Goal: Find specific page/section: Find specific page/section

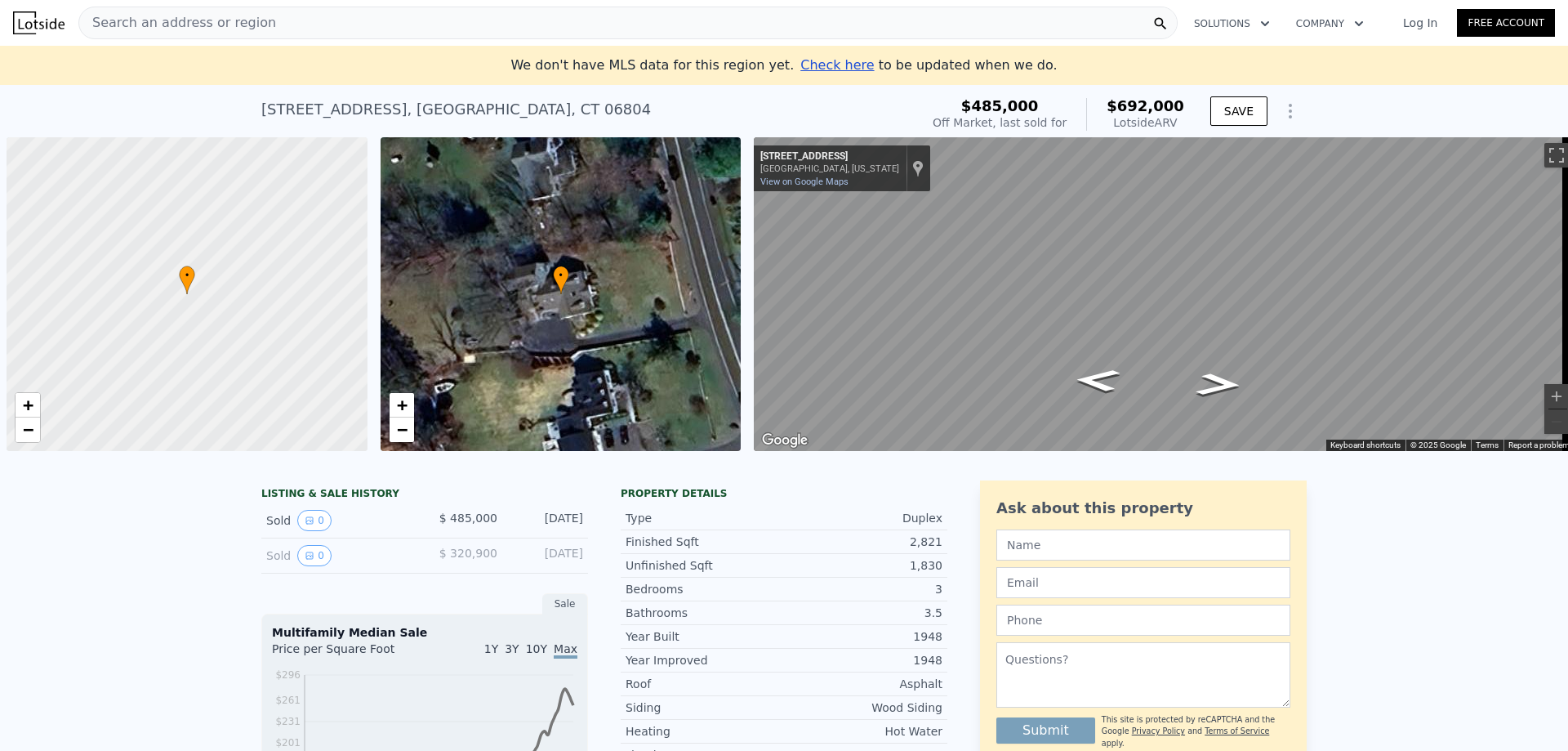
click at [311, 531] on button "0" at bounding box center [313, 521] width 34 height 21
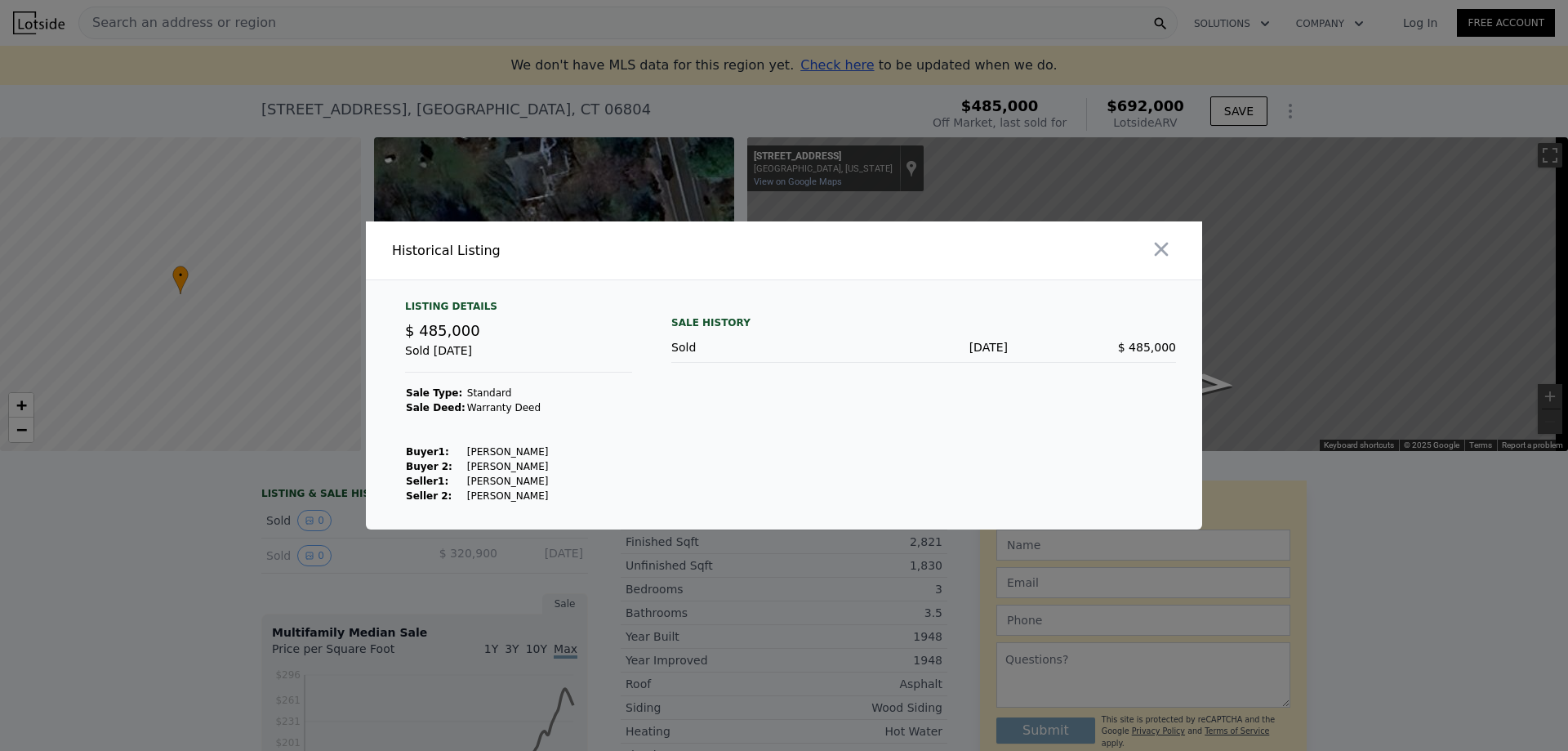
click at [213, 576] on div at bounding box center [784, 376] width 1568 height 751
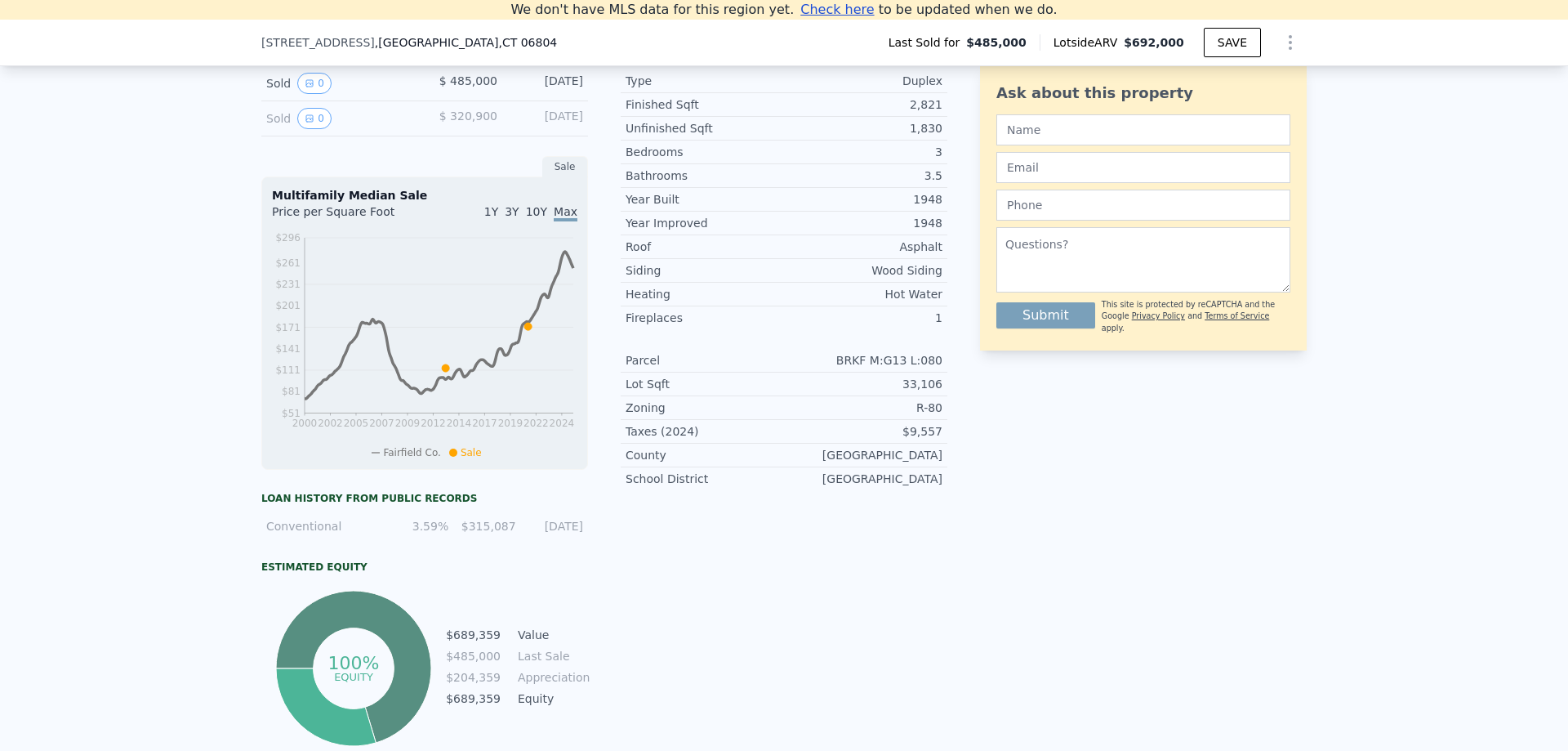
scroll to position [390, 0]
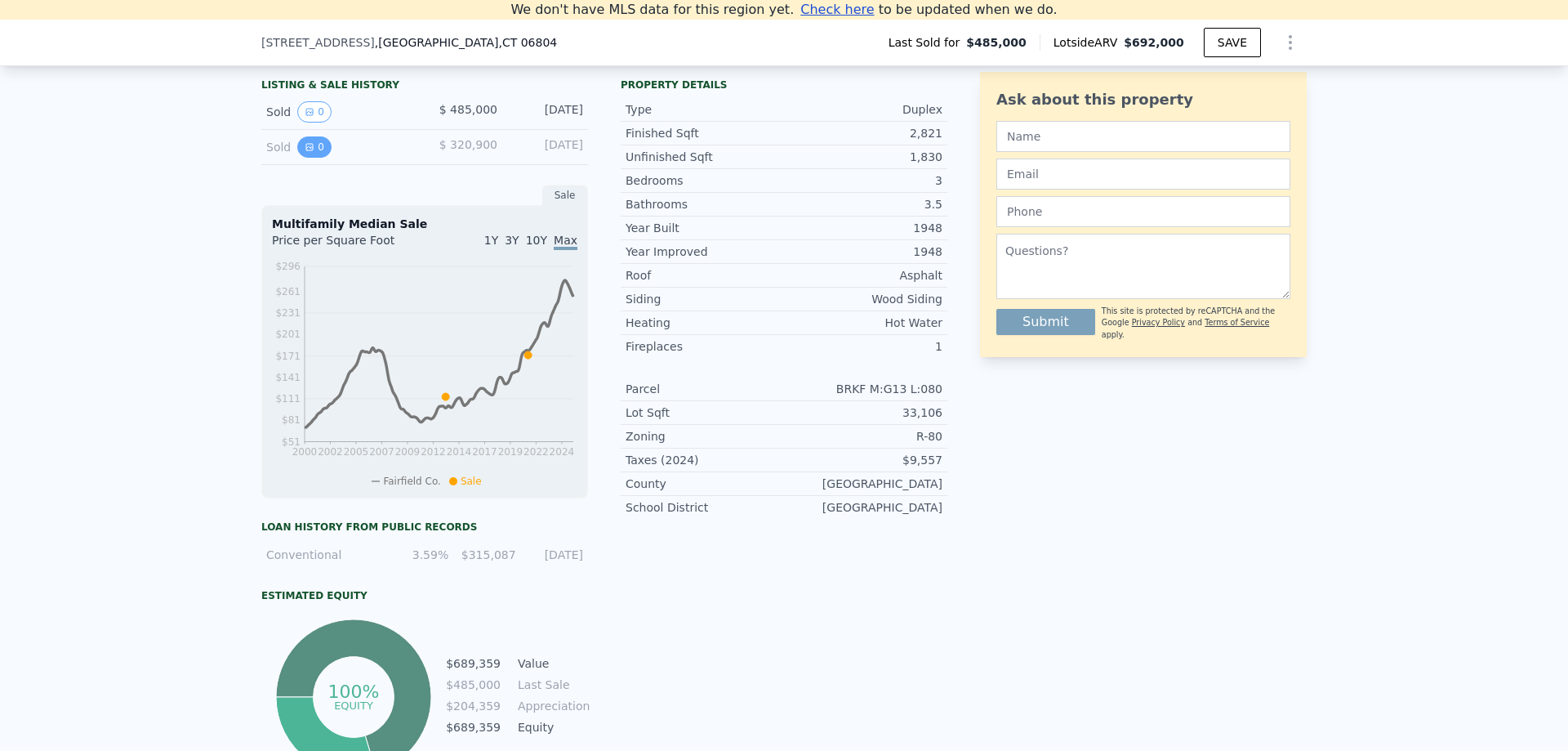
click at [320, 158] on button "0" at bounding box center [313, 147] width 34 height 21
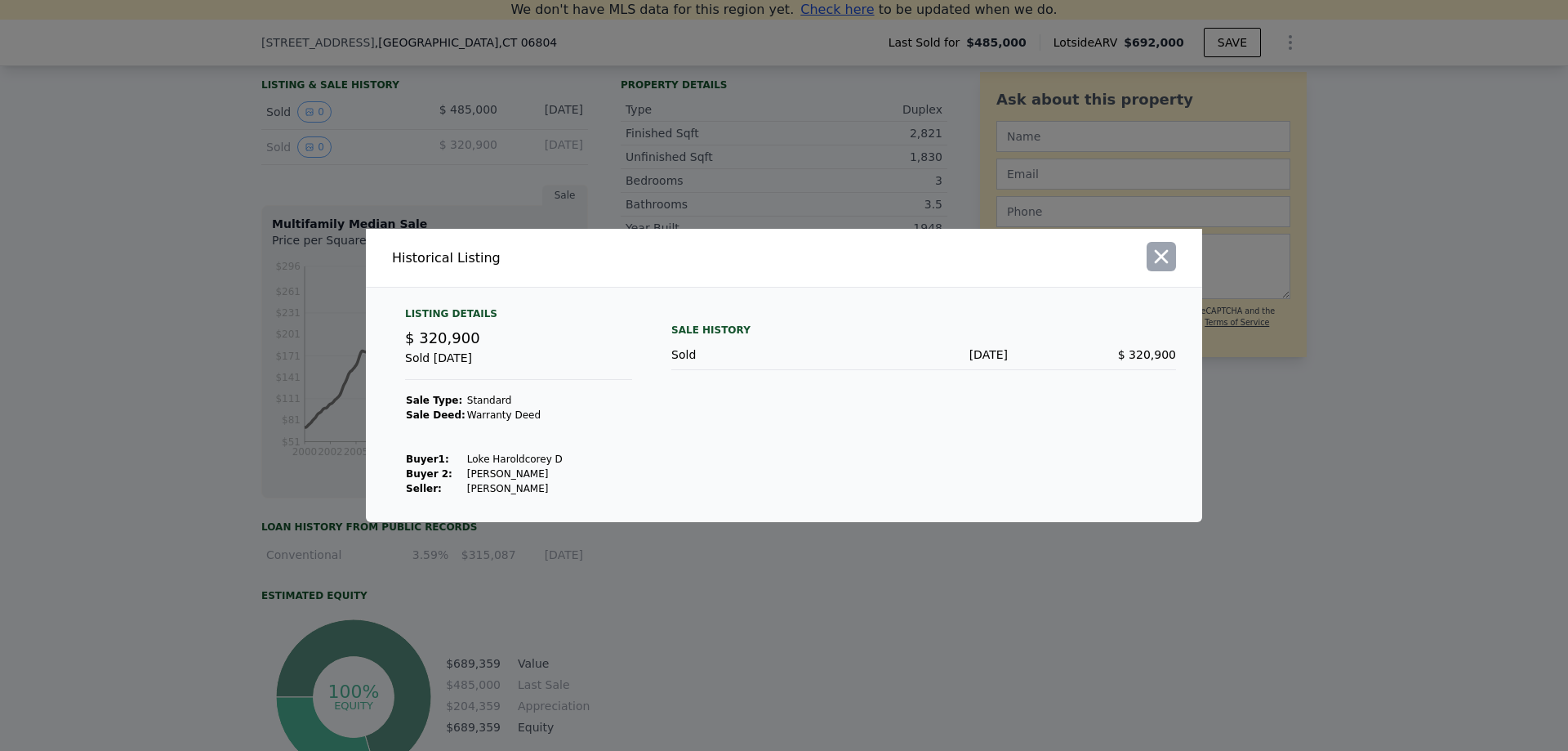
click at [1154, 268] on icon "button" at bounding box center [1162, 256] width 23 height 23
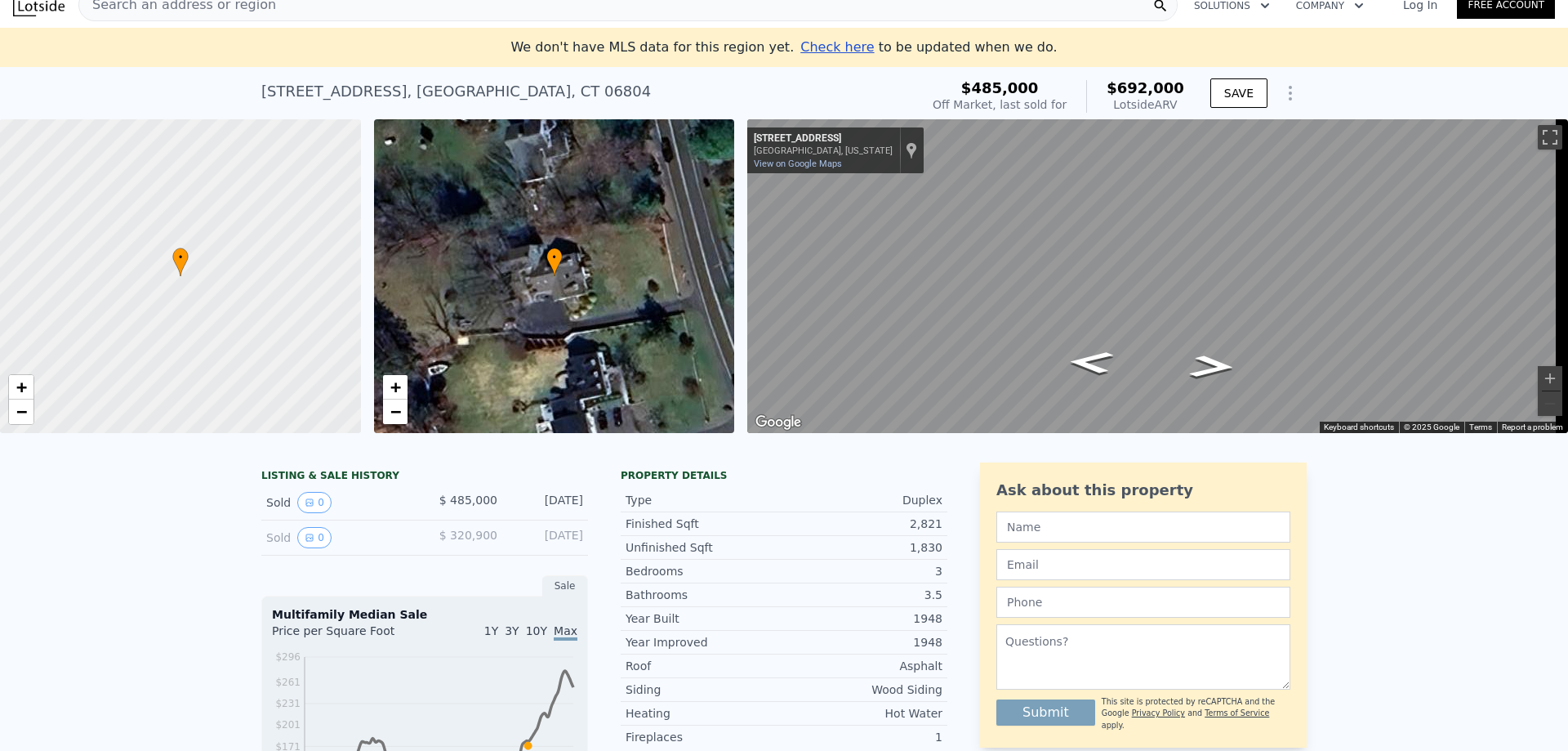
scroll to position [0, 0]
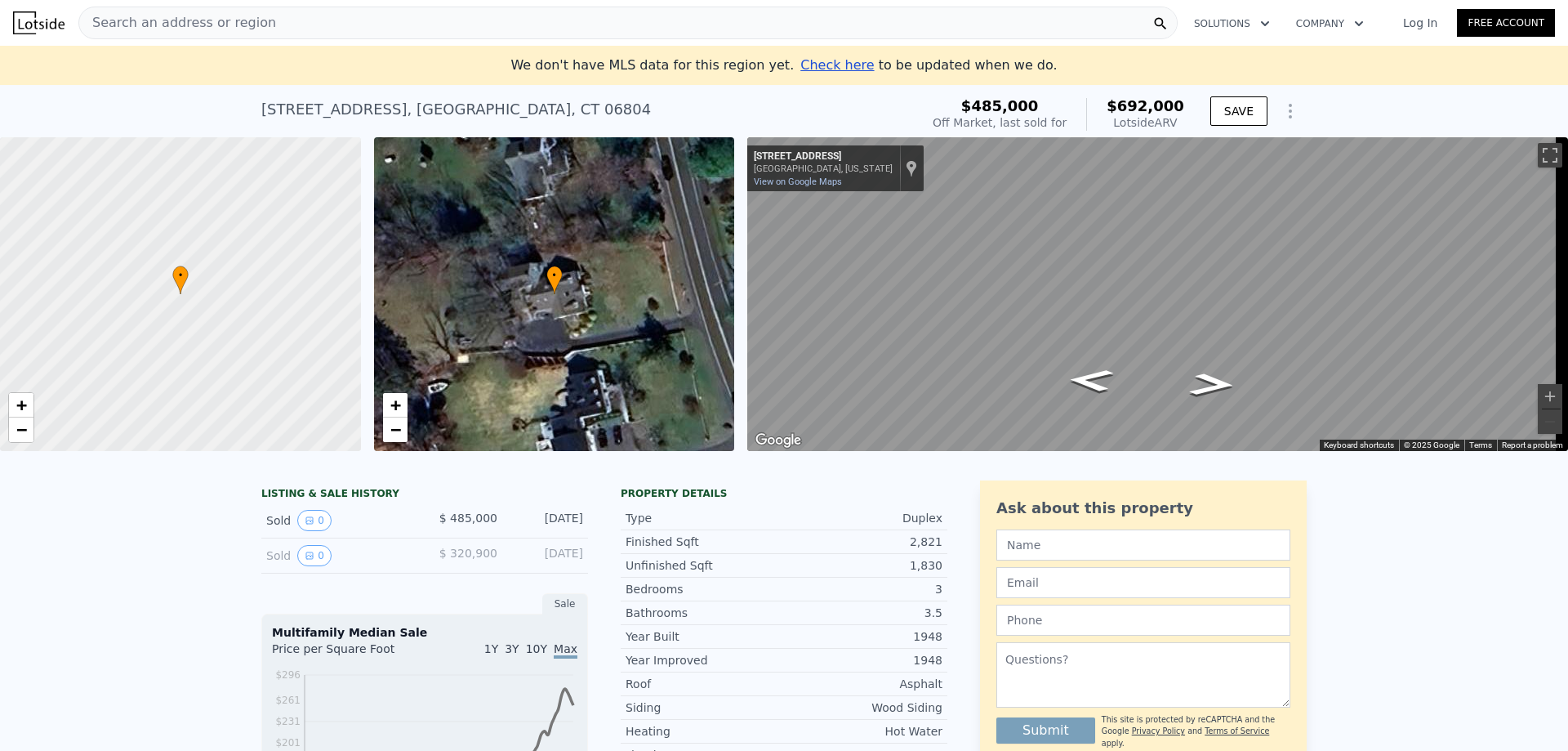
click at [169, 15] on span "Search an address or region" at bounding box center [177, 23] width 196 height 19
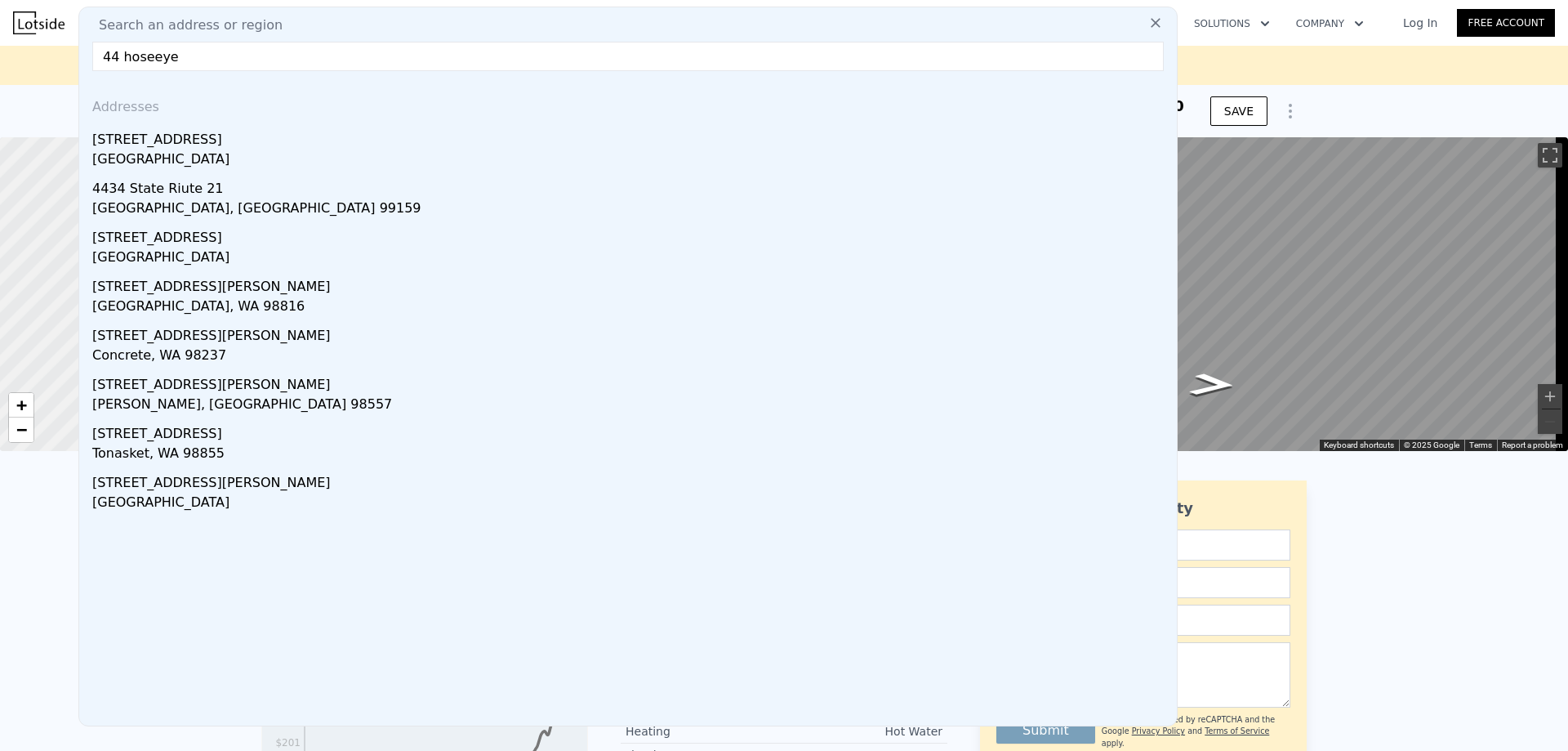
click at [150, 60] on input "44 hoseeye" at bounding box center [628, 56] width 1072 height 29
click at [218, 54] on input "44 hoseye" at bounding box center [628, 56] width 1072 height 29
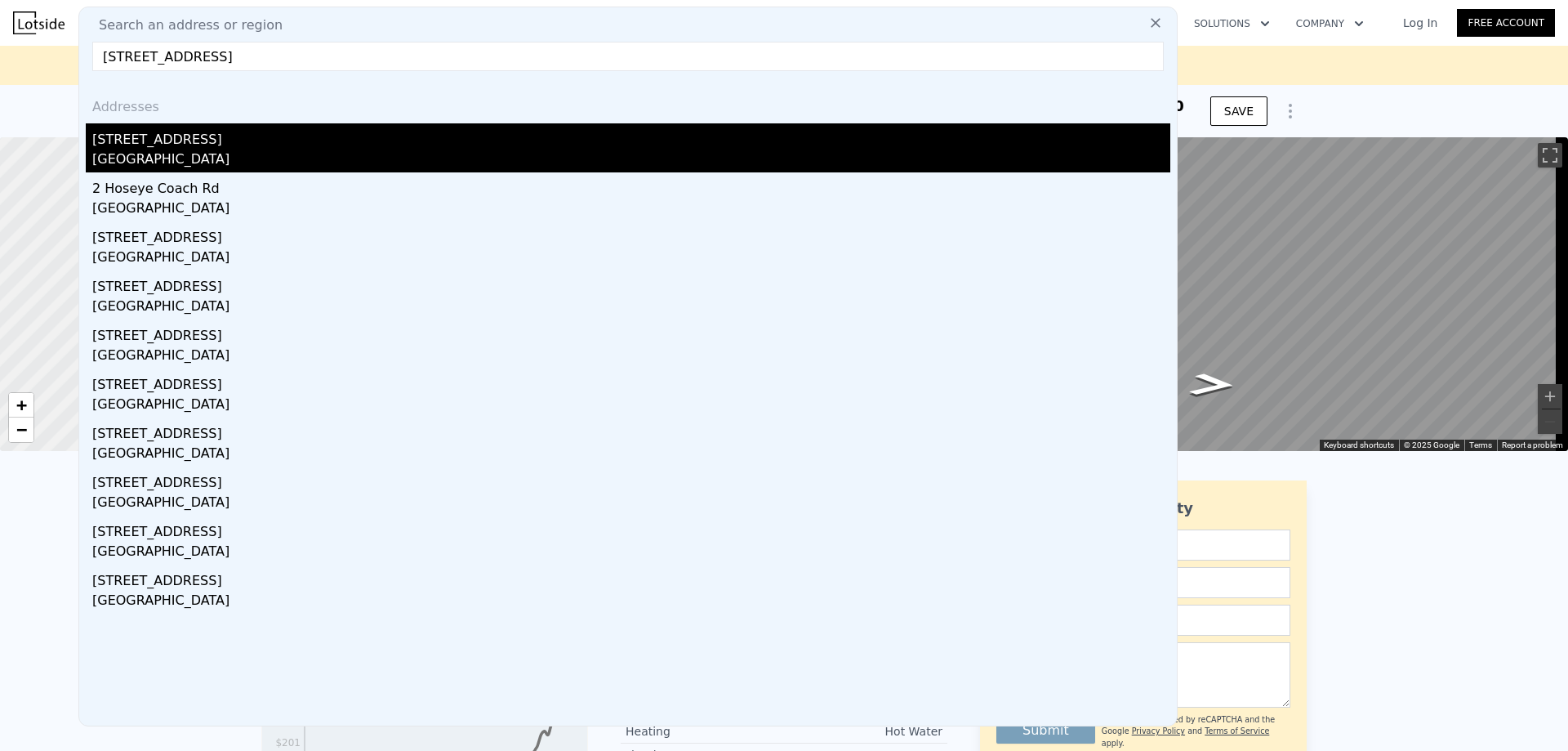
type input "[STREET_ADDRESS]"
click at [162, 150] on div "[GEOGRAPHIC_DATA]" at bounding box center [631, 161] width 1078 height 23
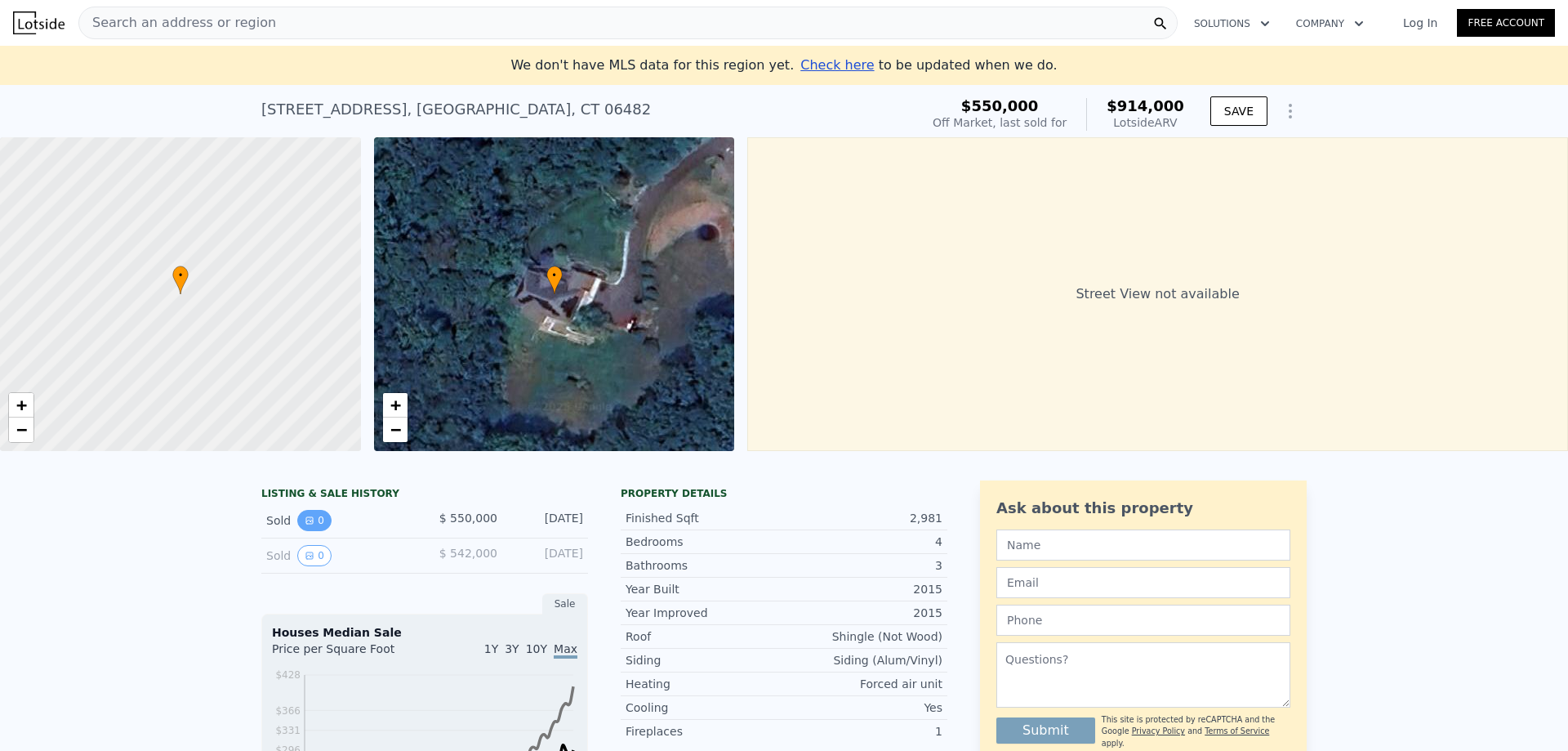
click at [310, 531] on button "0" at bounding box center [313, 521] width 34 height 21
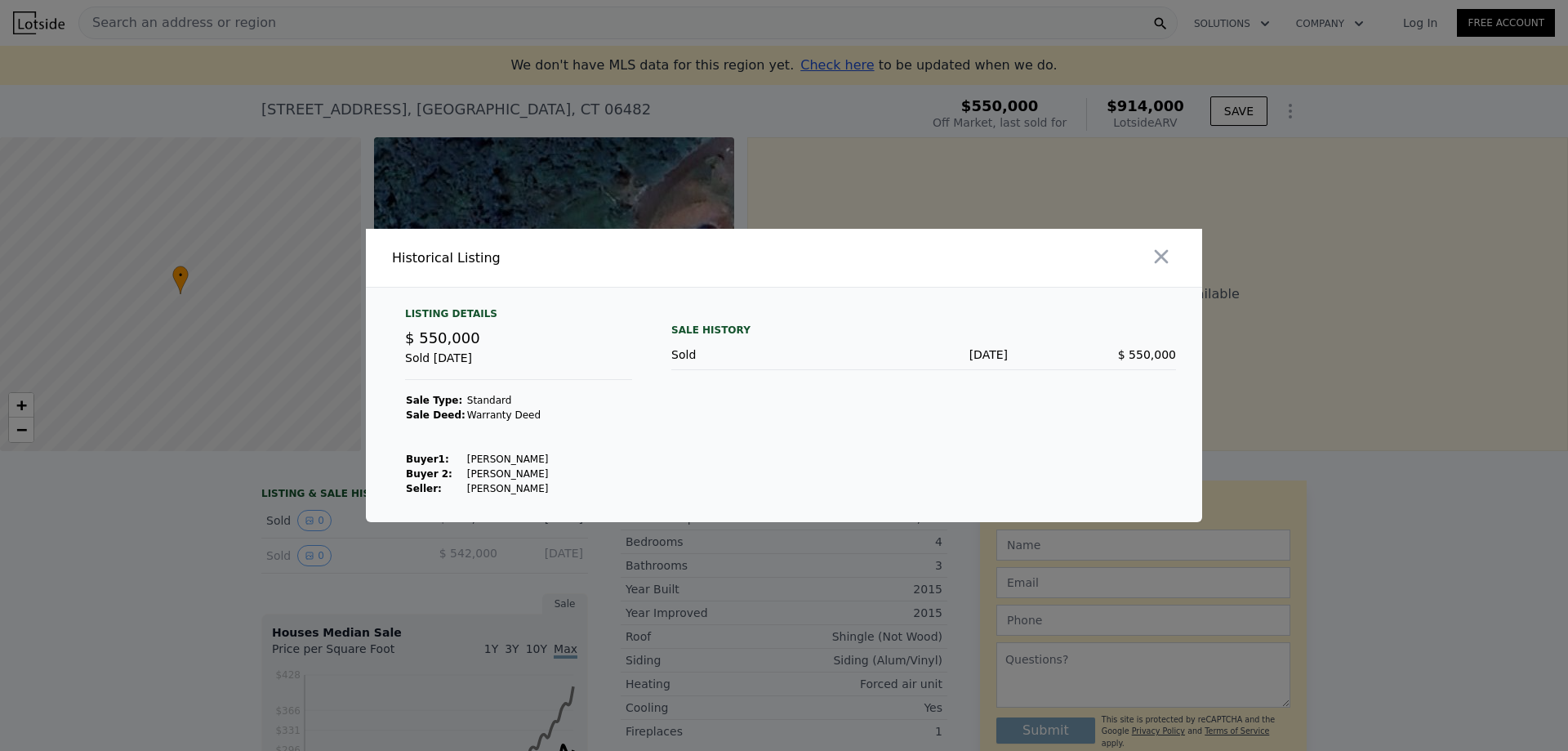
click at [1166, 259] on icon "button" at bounding box center [1162, 256] width 23 height 23
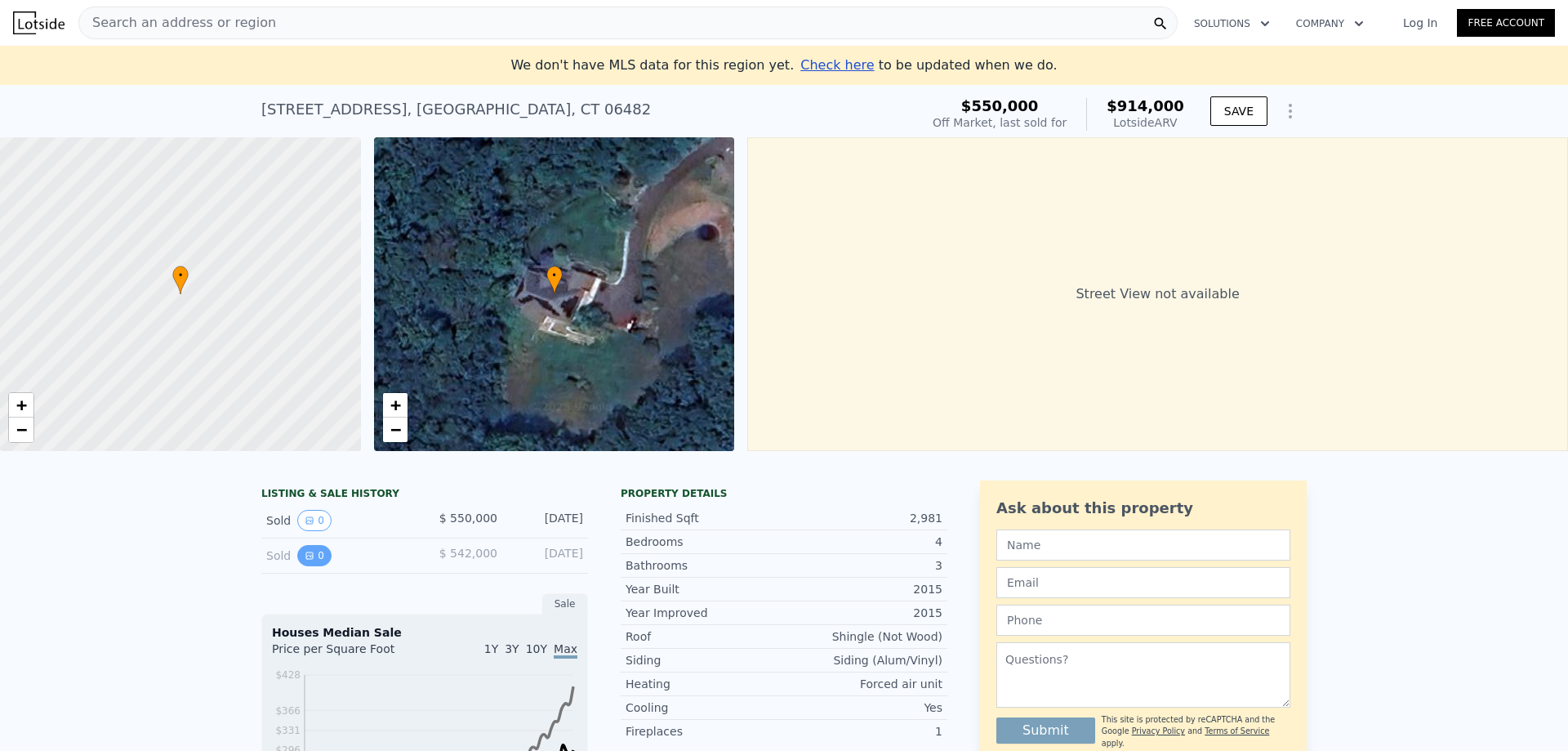
click at [309, 566] on button "0" at bounding box center [313, 556] width 34 height 21
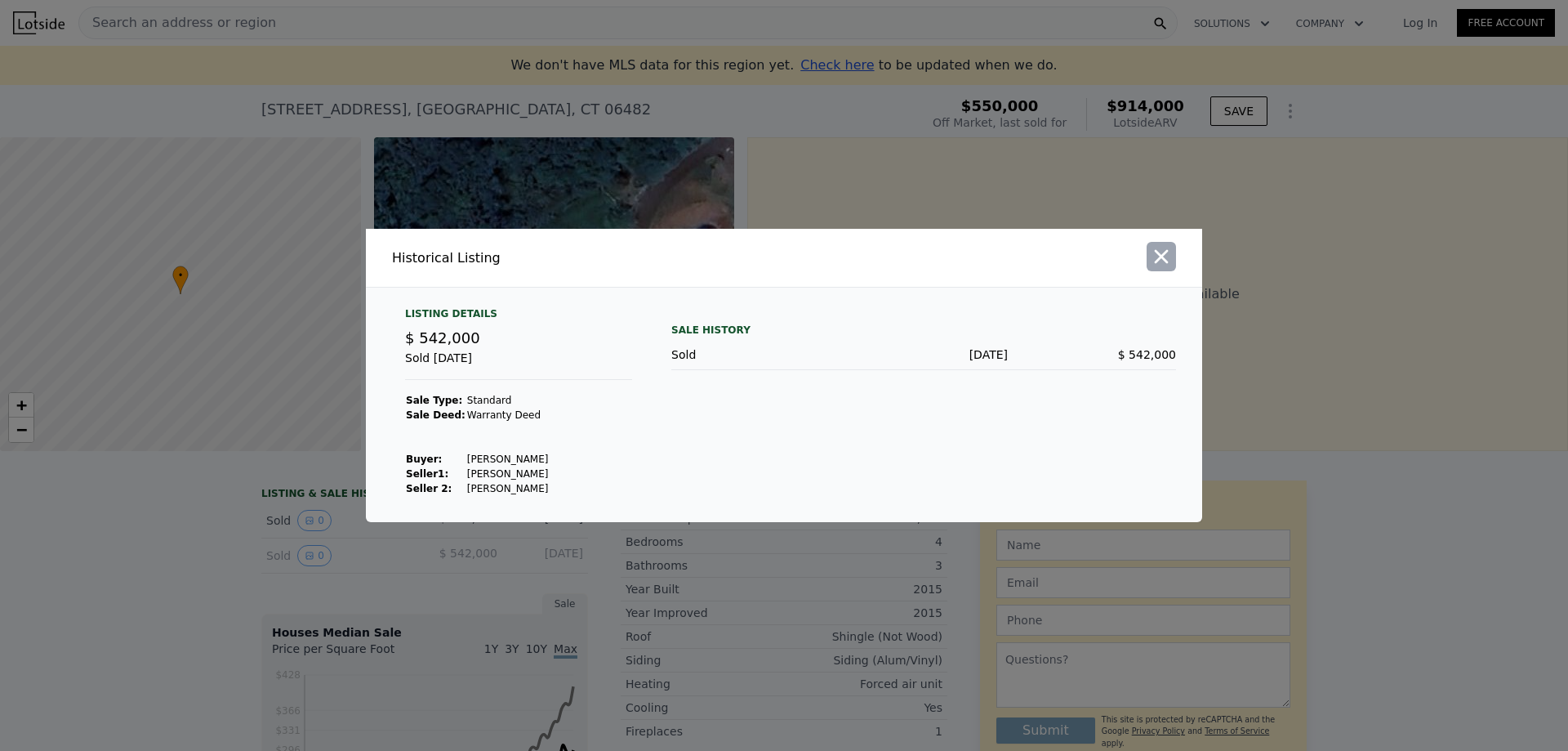
click at [1162, 262] on icon "button" at bounding box center [1162, 256] width 23 height 23
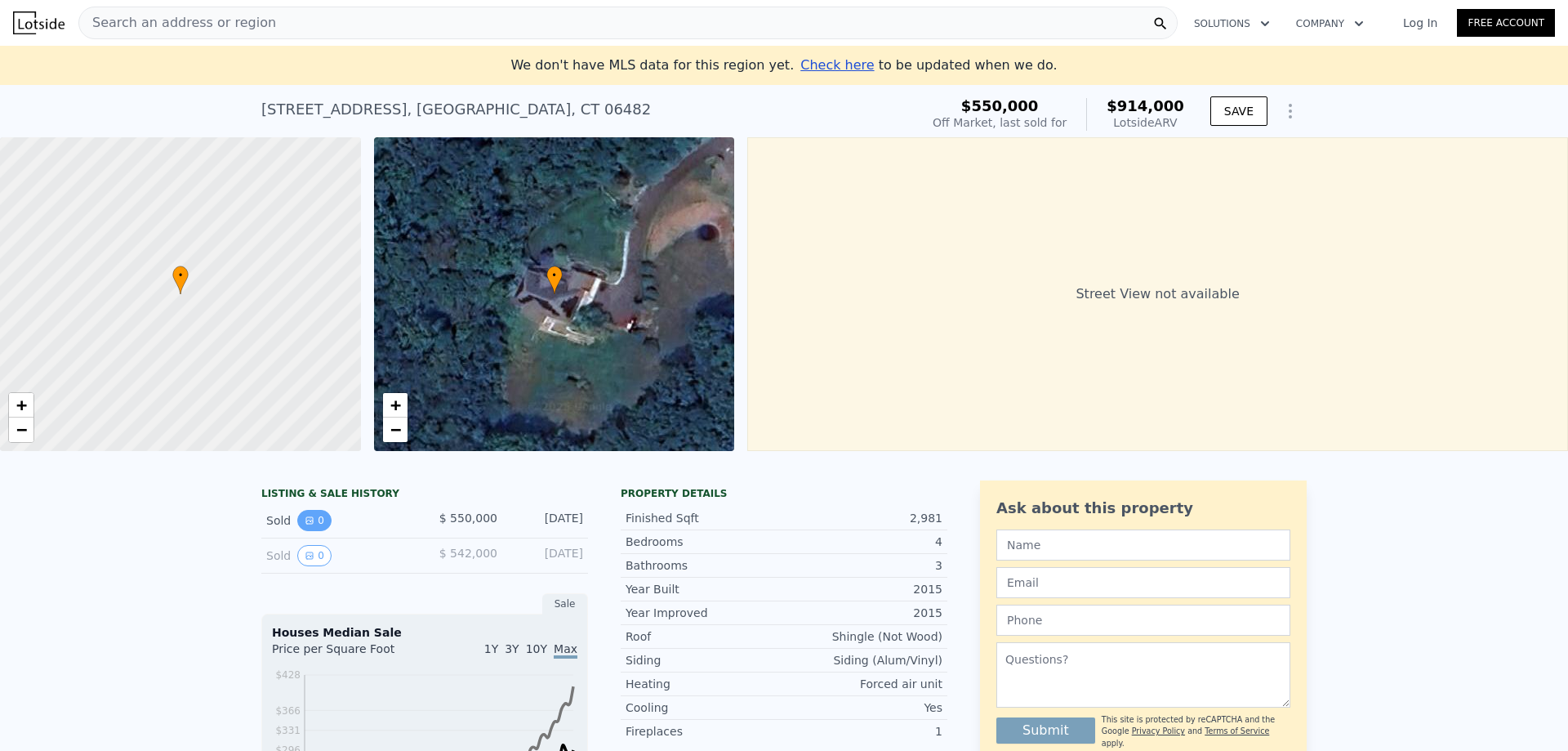
click at [311, 531] on button "0" at bounding box center [313, 521] width 34 height 21
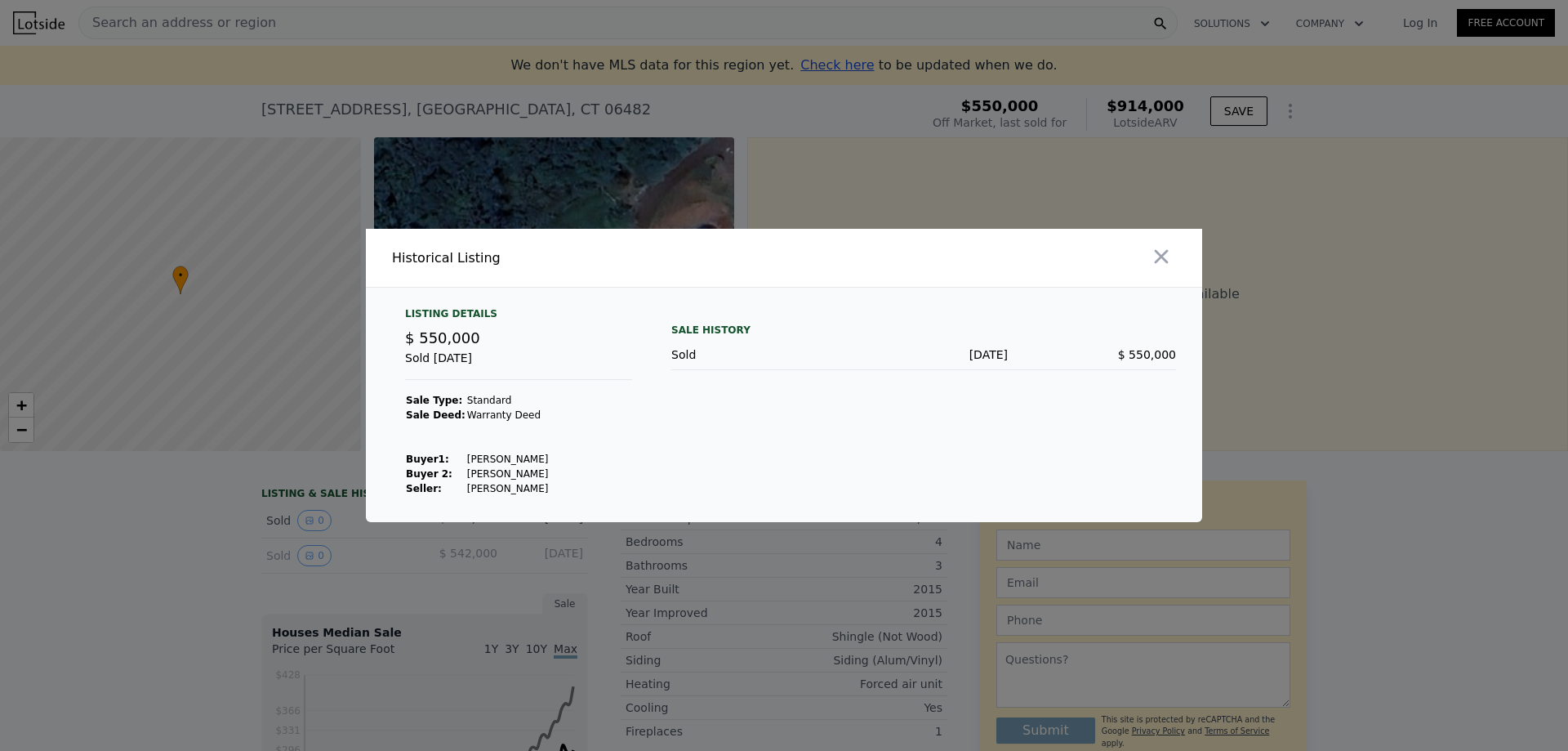
drag, startPoint x: 1171, startPoint y: 264, endPoint x: 1157, endPoint y: 267, distance: 14.3
click at [1170, 263] on icon "button" at bounding box center [1162, 256] width 23 height 23
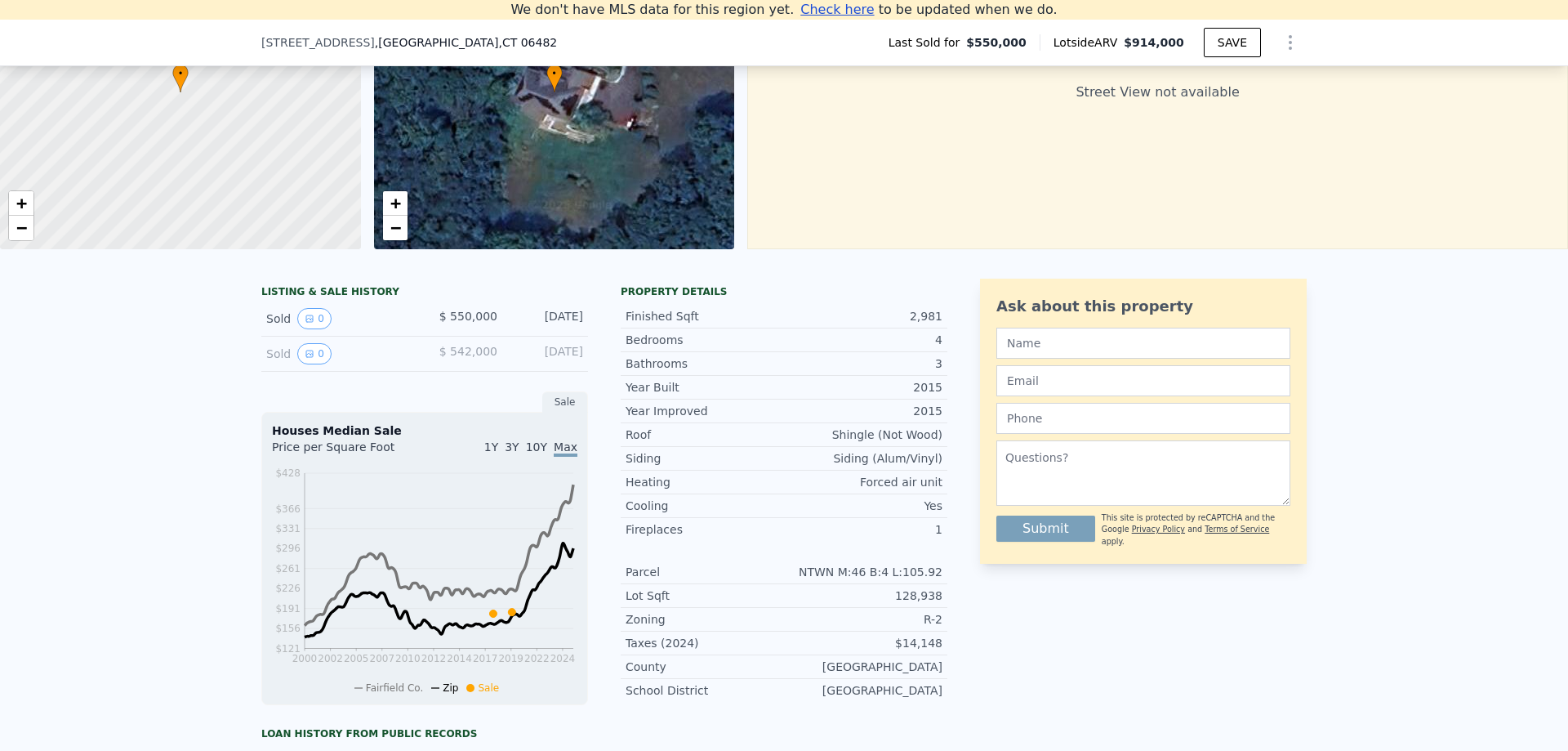
scroll to position [18, 0]
